Goal: Task Accomplishment & Management: Use online tool/utility

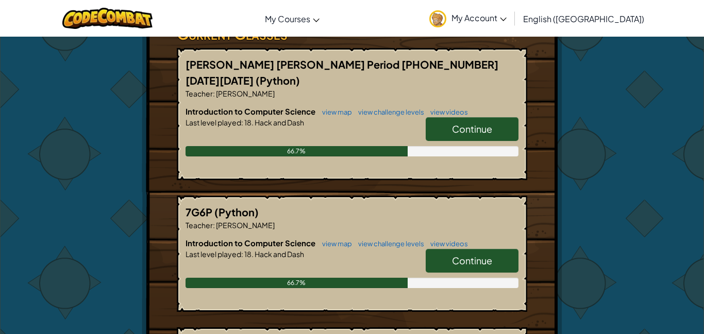
scroll to position [201, 0]
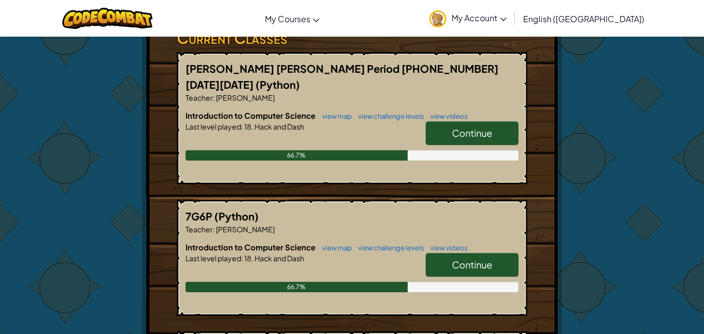
click at [487, 127] on span "Continue" at bounding box center [472, 133] width 40 height 12
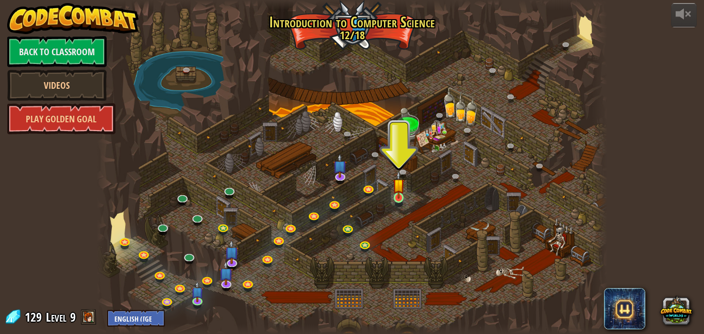
click at [405, 198] on img at bounding box center [399, 185] width 12 height 28
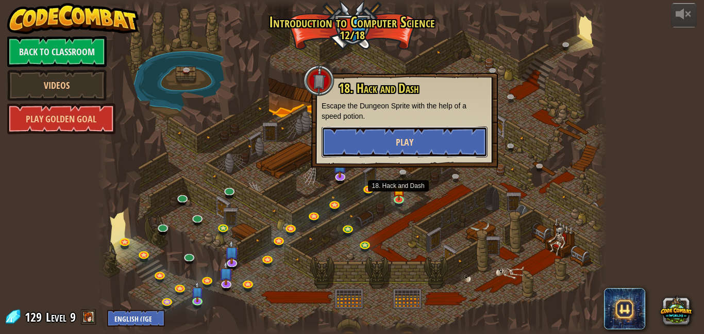
click at [458, 141] on button "Play" at bounding box center [405, 141] width 166 height 31
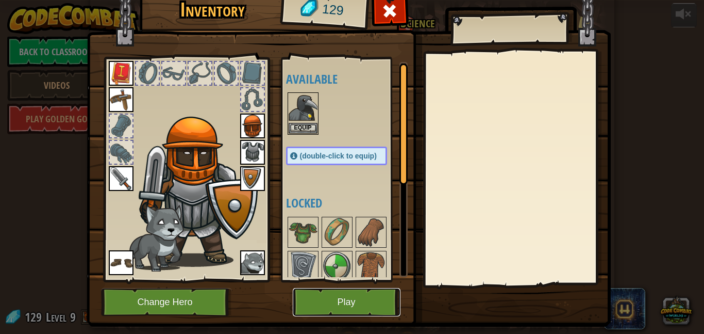
click at [376, 314] on button "Play" at bounding box center [347, 302] width 108 height 28
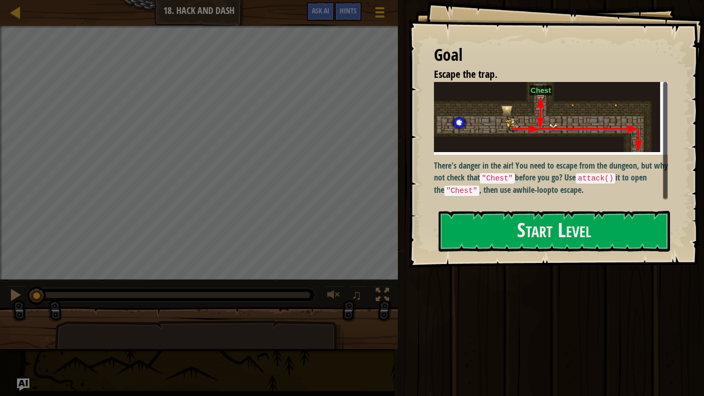
click at [608, 168] on p "There's danger in the air! You need to escape from the dungeon, but why not che…" at bounding box center [551, 178] width 234 height 36
click at [602, 244] on button "Start Level" at bounding box center [554, 231] width 231 height 41
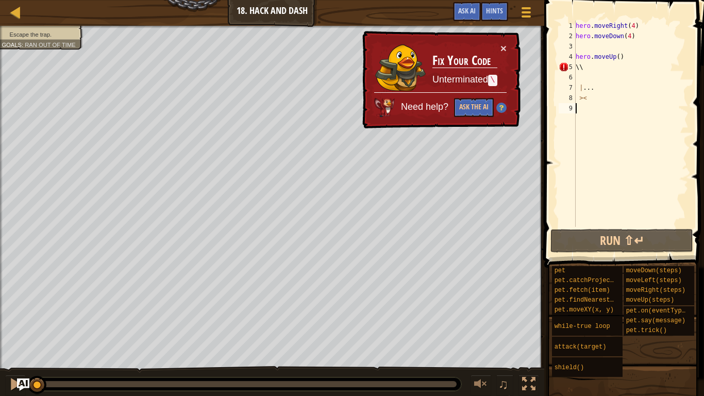
click at [607, 64] on div "hero . moveRight ( 4 ) hero . moveDown ( 4 ) hero . moveUp ( ) \\ | ... ><" at bounding box center [631, 134] width 115 height 227
type textarea "\"
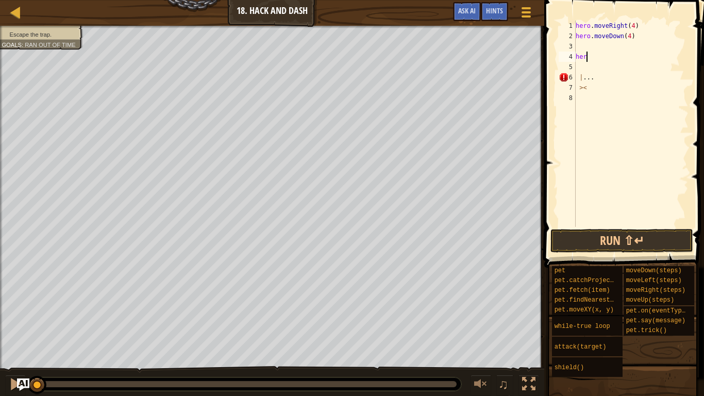
type textarea "h"
type textarea "><"
type textarea ">"
type textarea "|"
type textarea "hero.moveDown(4)"
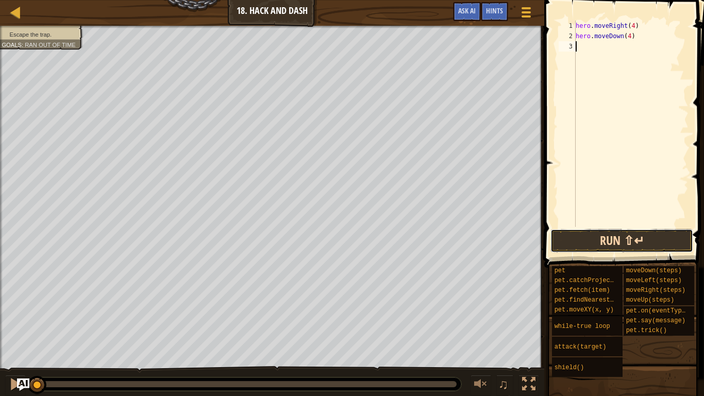
click at [636, 242] on button "Run ⇧↵" at bounding box center [622, 241] width 143 height 24
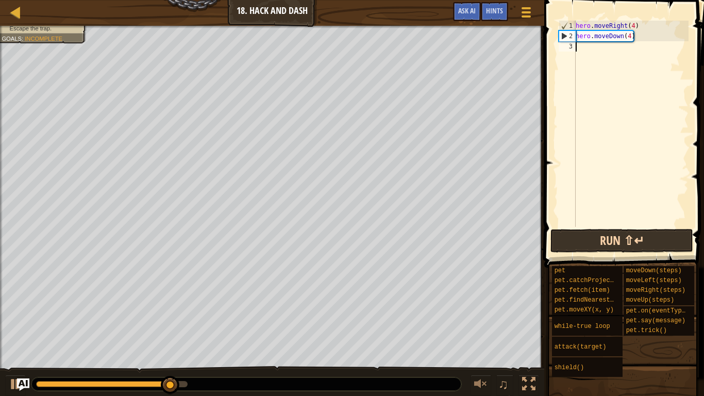
type textarea "\"
type textarea "h"
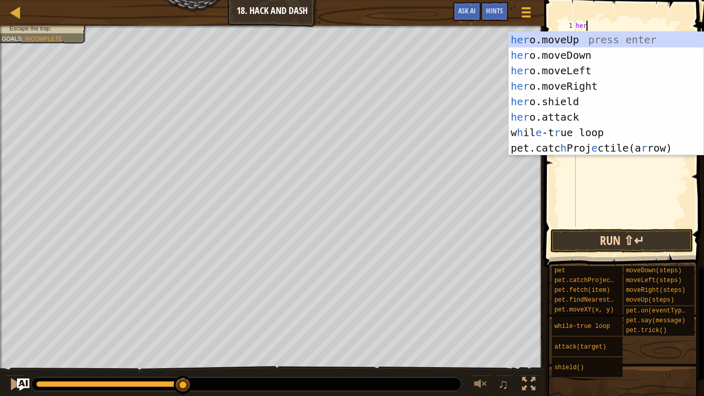
type textarea "hero"
click at [602, 85] on div "hero .moveUp press enter hero .moveDown press enter hero .moveLeft press enter …" at bounding box center [606, 109] width 195 height 155
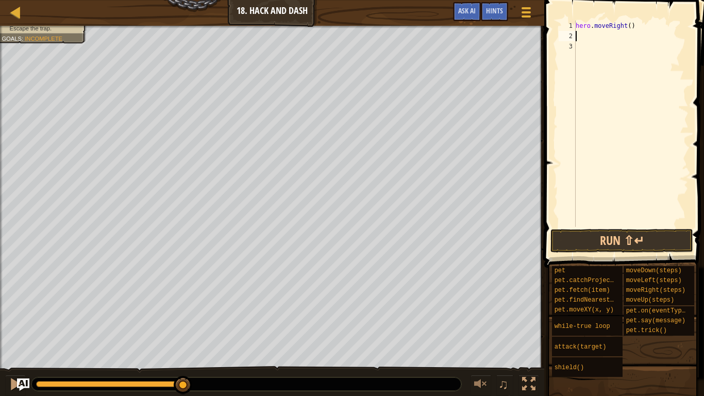
scroll to position [5, 0]
type textarea "2"
click at [671, 242] on button "Run ⇧↵" at bounding box center [622, 241] width 143 height 24
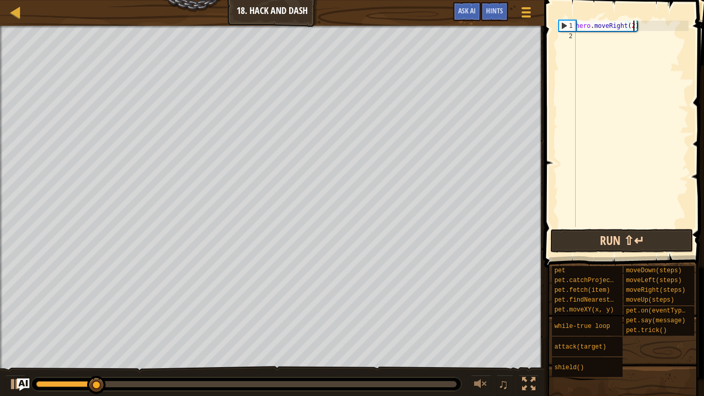
type textarea "hero.moveRight()"
click at [589, 40] on div "hero . moveRight ( )" at bounding box center [631, 134] width 115 height 227
click at [625, 26] on div "hero . moveRight ( )" at bounding box center [631, 134] width 115 height 227
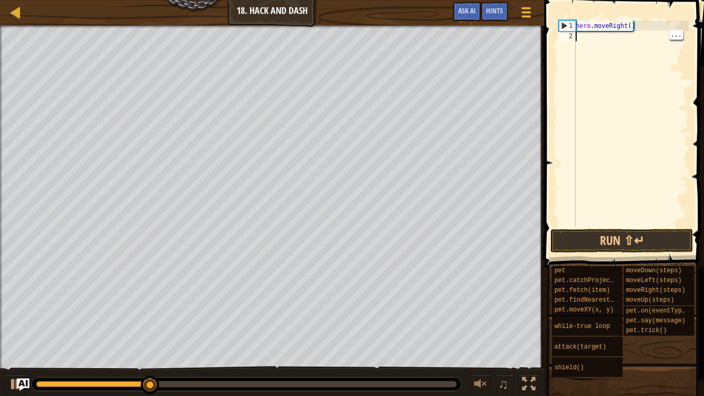
type textarea "hero.moveRight()"
click at [626, 31] on div "hero . moveRight ( )" at bounding box center [631, 134] width 115 height 227
type textarea "u"
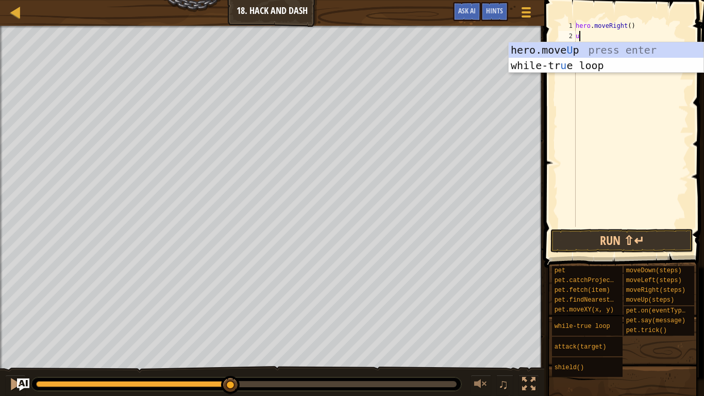
click at [635, 46] on div "hero.move U p press enter while-tr u e loop press enter" at bounding box center [606, 73] width 195 height 62
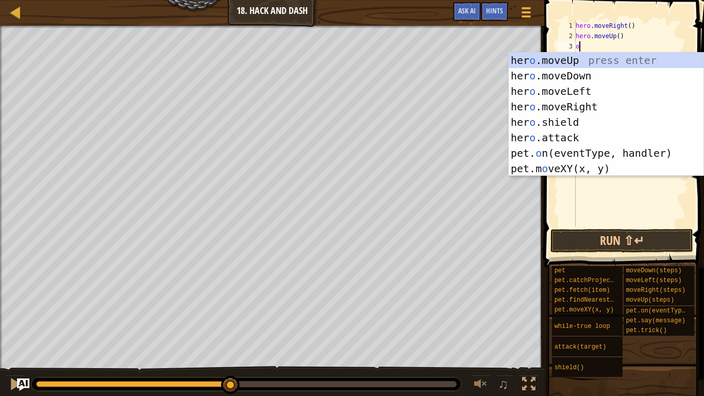
type textarea "op"
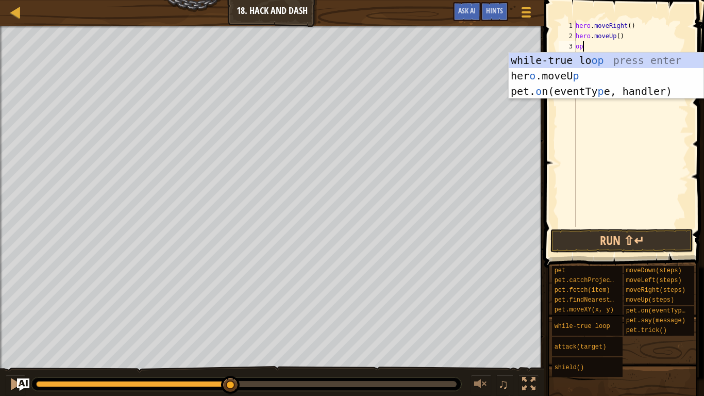
scroll to position [5, 1]
click at [625, 54] on div "while-true lo op press enter her o .moveU p press enter pet. o n(eventTy p e, h…" at bounding box center [606, 91] width 195 height 77
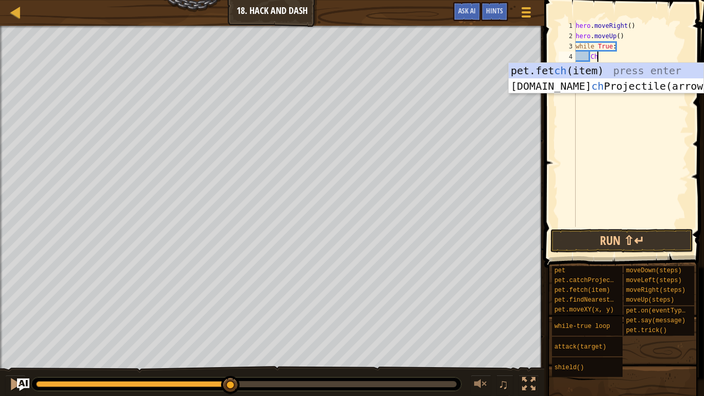
scroll to position [5, 3]
click at [619, 63] on div "pet.fet ch (it e m) press enter pet. c atc h Proj e ctile(arrow) press enter" at bounding box center [606, 94] width 195 height 62
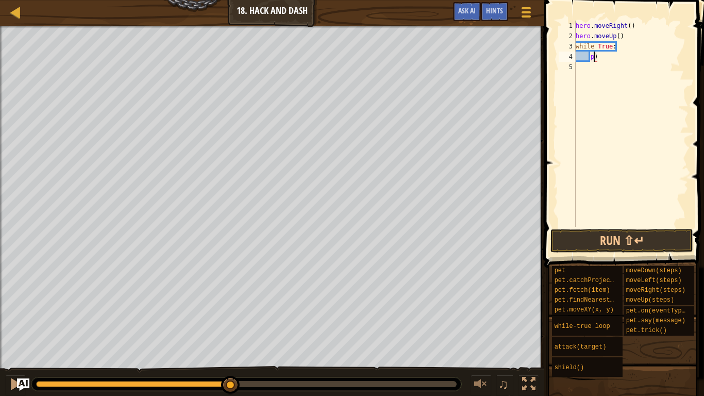
type textarea ")"
click at [615, 244] on button "Run ⇧↵" at bounding box center [622, 241] width 143 height 24
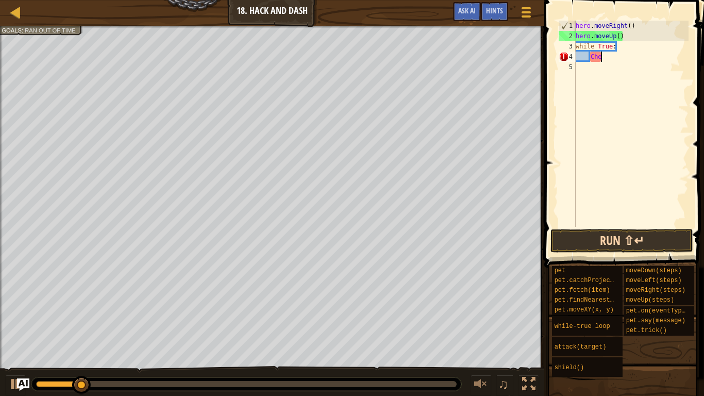
type textarea "C"
type textarea "w"
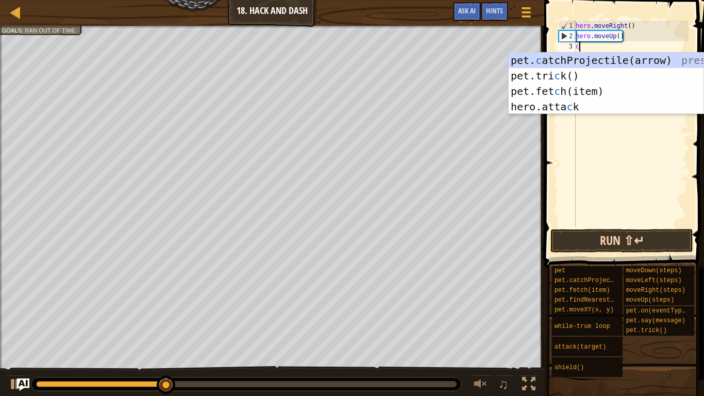
scroll to position [5, 1]
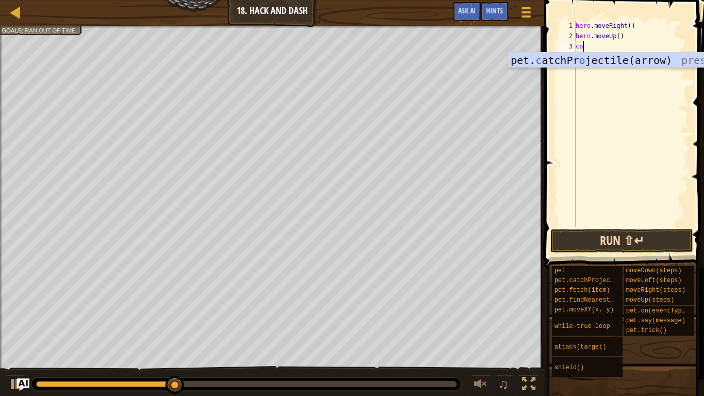
type textarea "c"
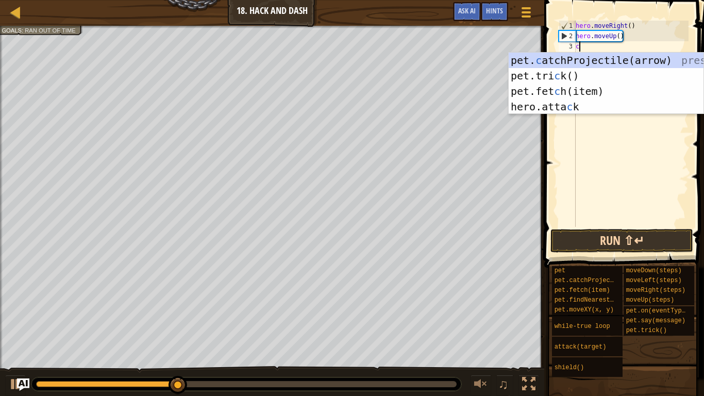
scroll to position [5, 0]
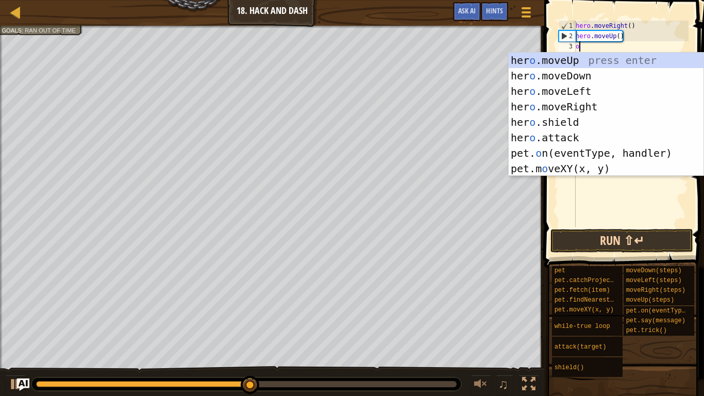
type textarea "op"
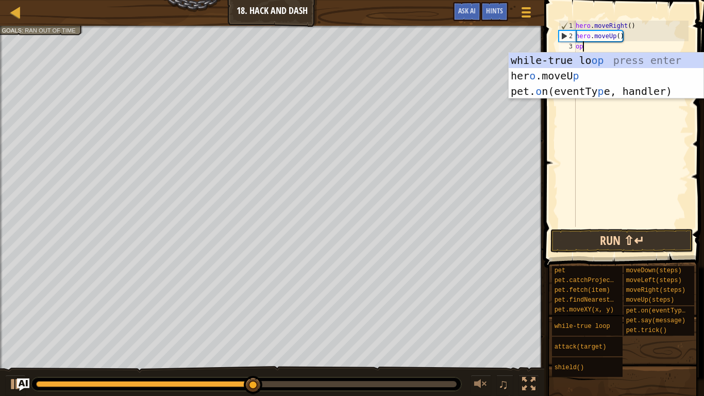
scroll to position [5, 1]
click at [640, 63] on div "while-true lo op press enter her o .moveU p press enter pet. o n(eventTy p e, h…" at bounding box center [606, 91] width 195 height 77
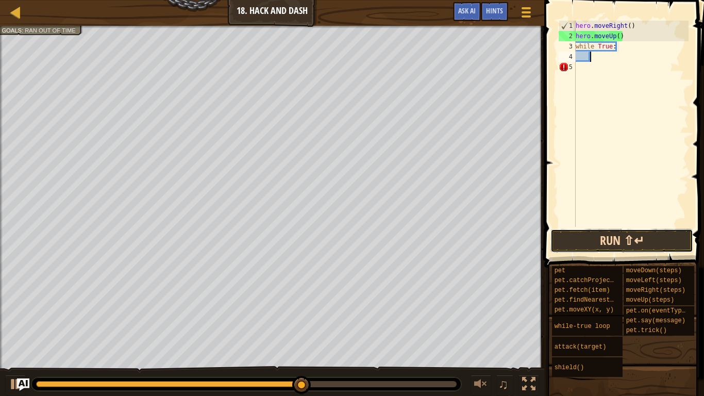
click at [665, 244] on button "Run ⇧↵" at bounding box center [622, 241] width 143 height 24
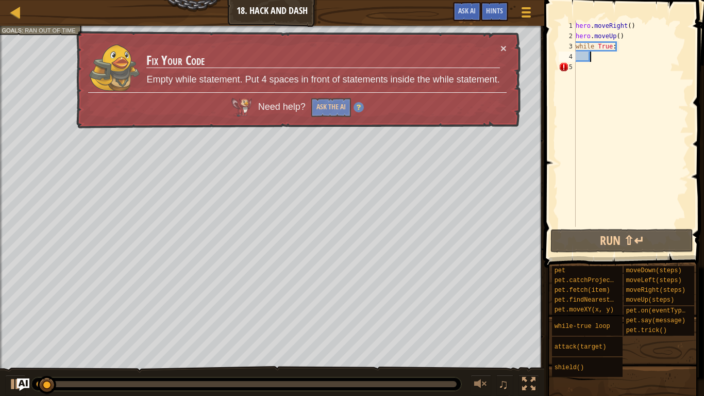
click at [601, 51] on div "hero . moveRight ( ) hero . moveUp ( ) while True :" at bounding box center [631, 134] width 115 height 227
type textarea "while True:"
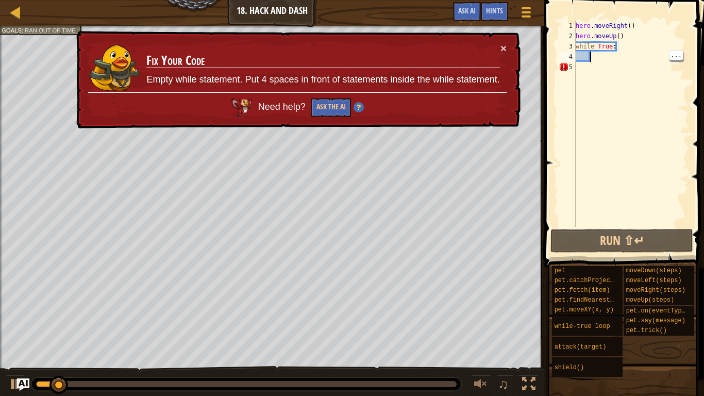
click at [597, 55] on div "hero . moveRight ( ) hero . moveUp ( ) while True :" at bounding box center [631, 134] width 115 height 227
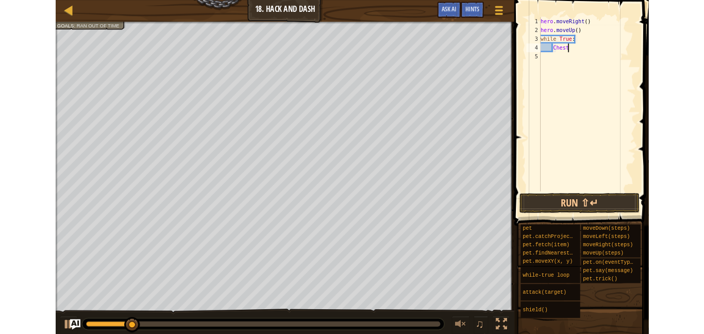
scroll to position [5, 4]
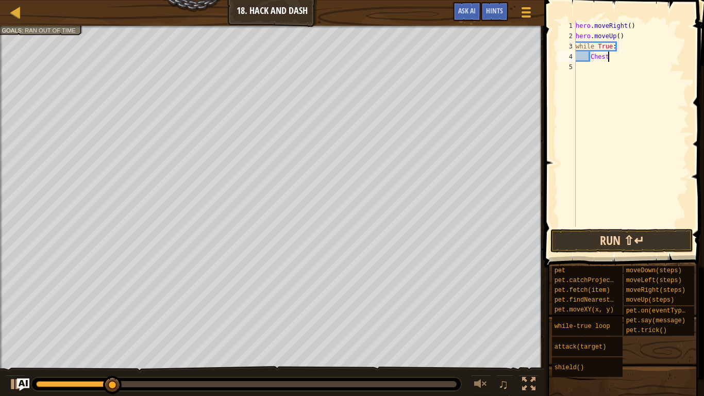
type textarea "Chest"
click at [652, 247] on button "Run ⇧↵" at bounding box center [622, 241] width 143 height 24
